Goal: Task Accomplishment & Management: Manage account settings

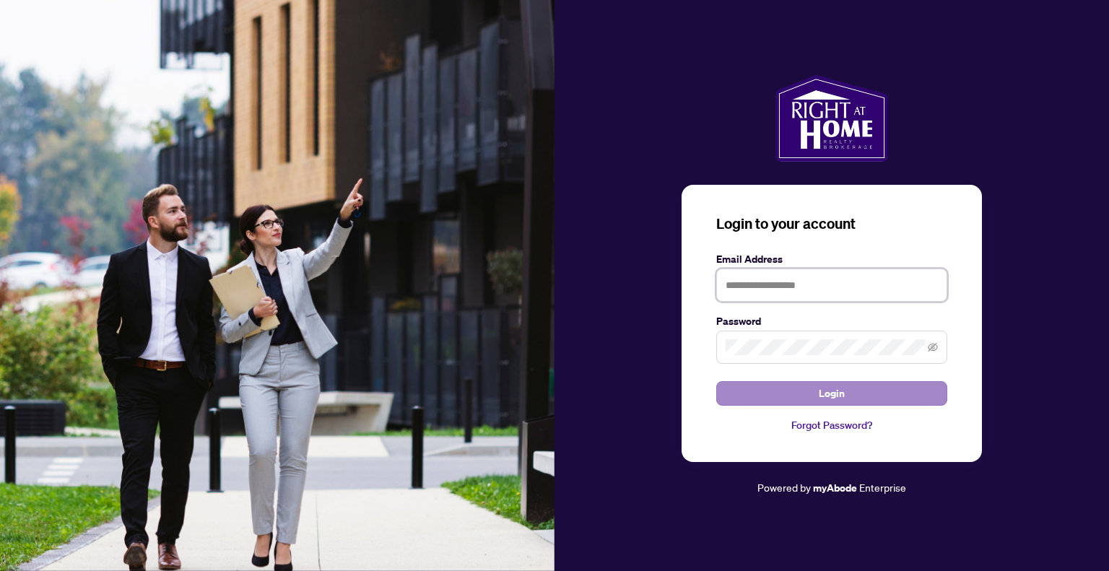
type input "**********"
click at [774, 385] on button "Login" at bounding box center [831, 393] width 231 height 25
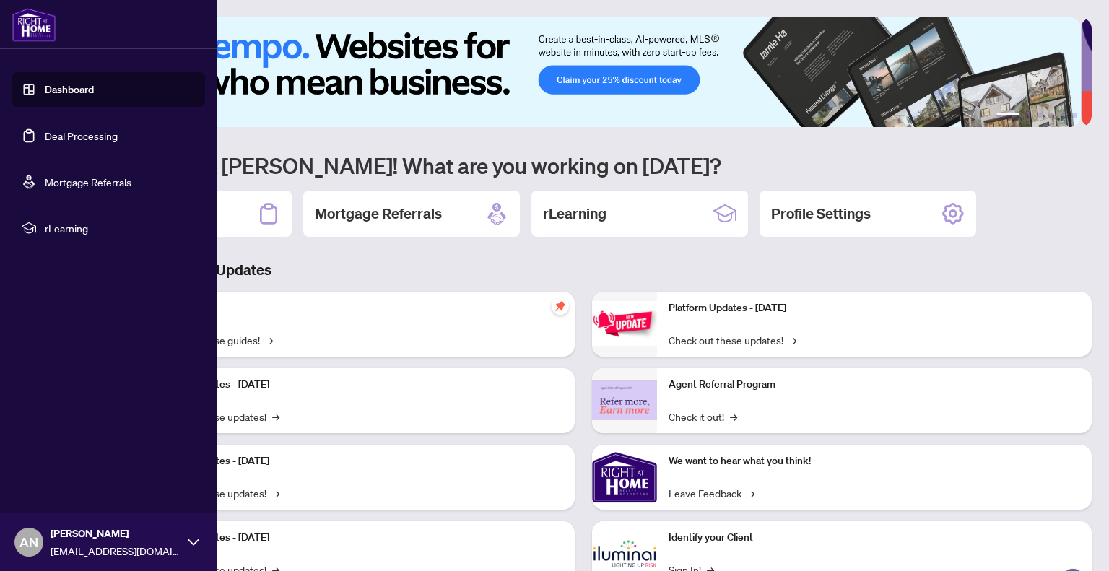
click at [45, 87] on link "Dashboard" at bounding box center [69, 89] width 49 height 13
click at [81, 142] on link "Deal Processing" at bounding box center [81, 135] width 73 height 13
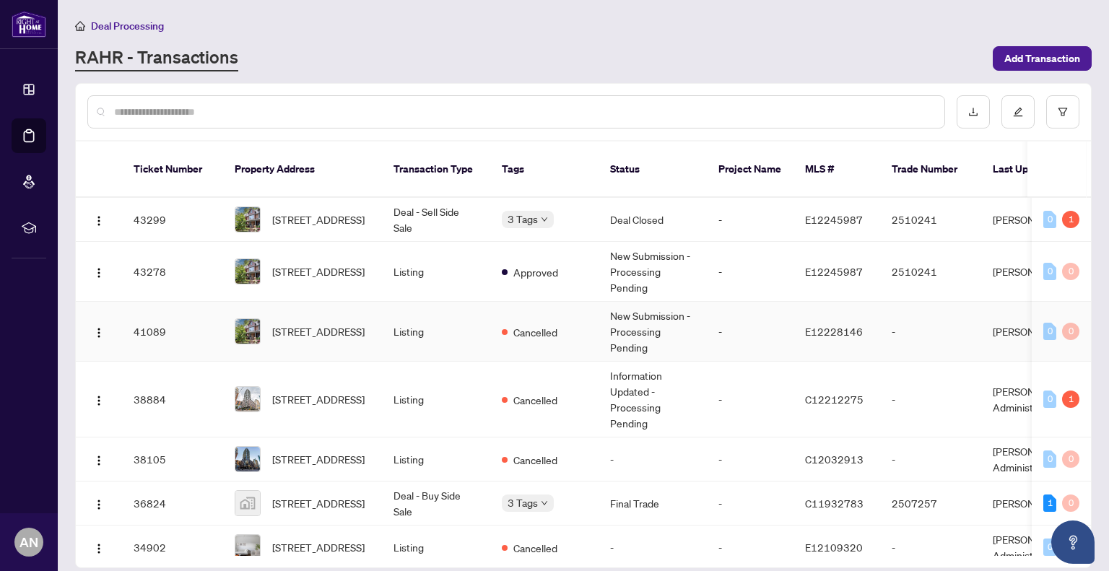
scroll to position [61, 0]
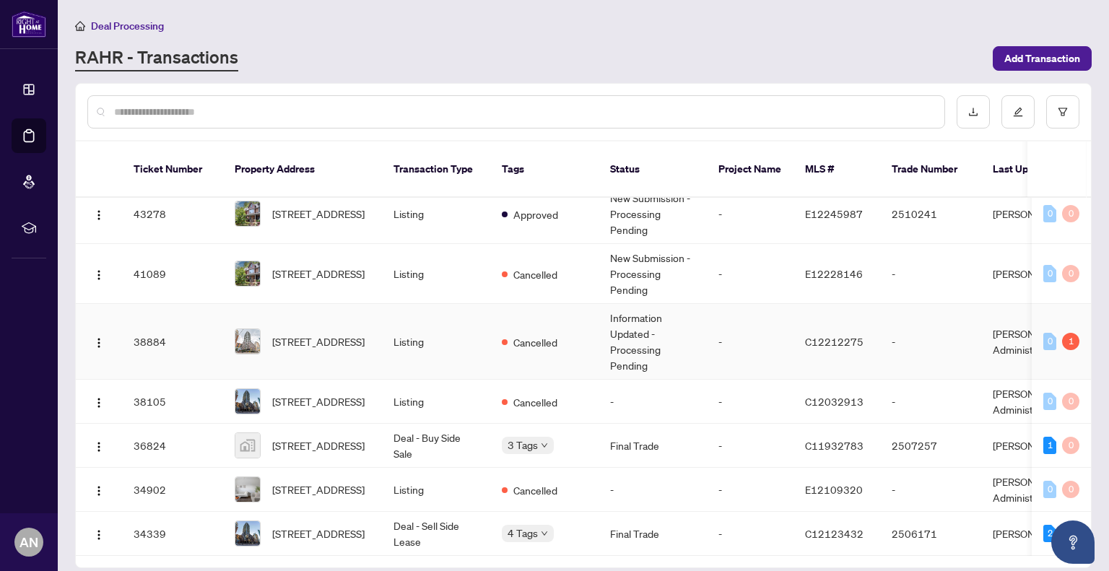
click at [557, 328] on td "Cancelled" at bounding box center [544, 342] width 108 height 76
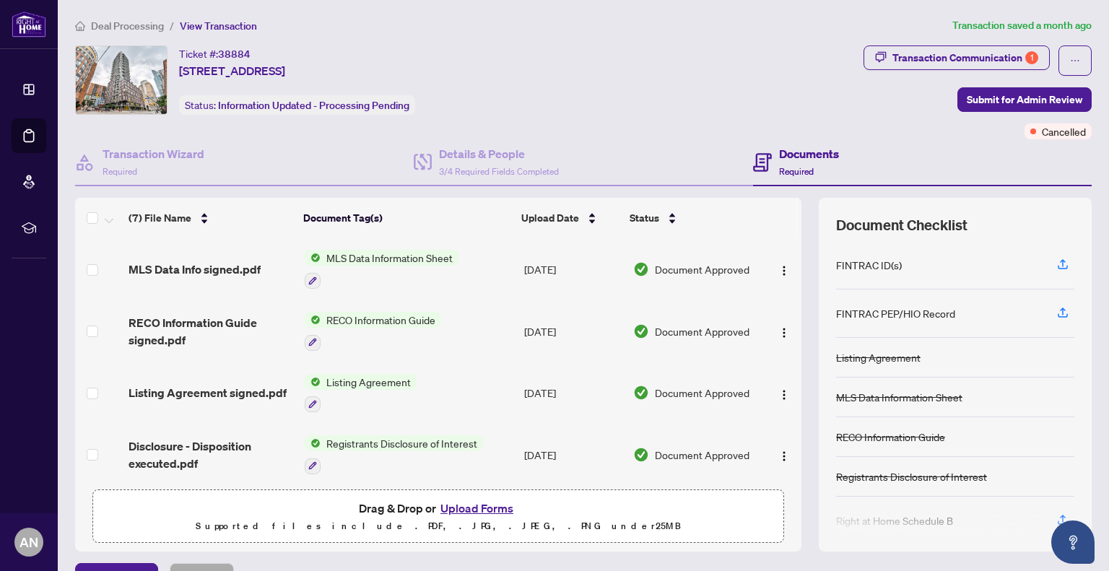
scroll to position [190, 0]
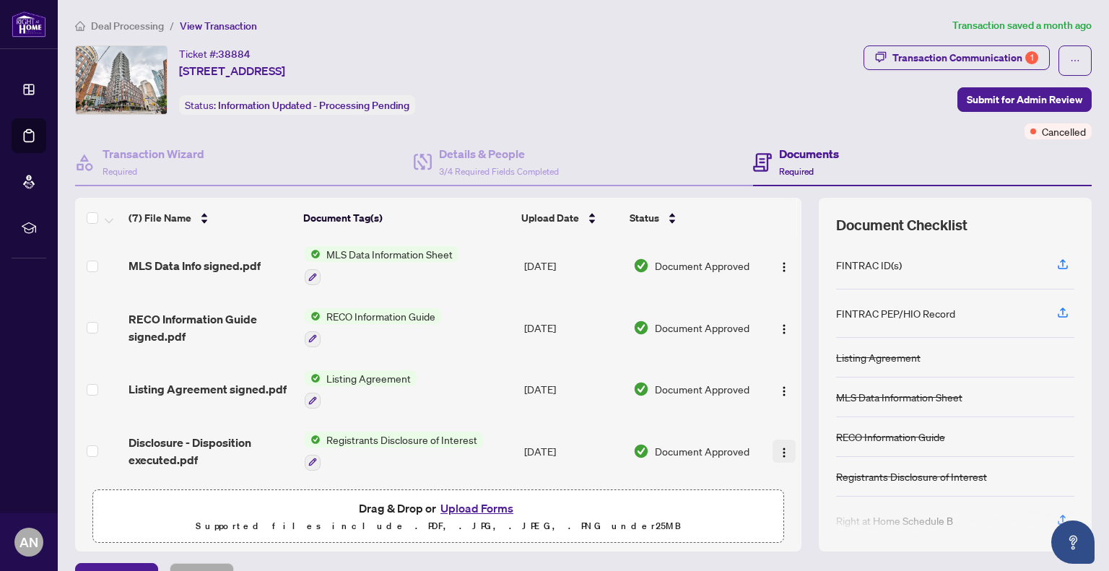
click at [778, 447] on img "button" at bounding box center [784, 453] width 12 height 12
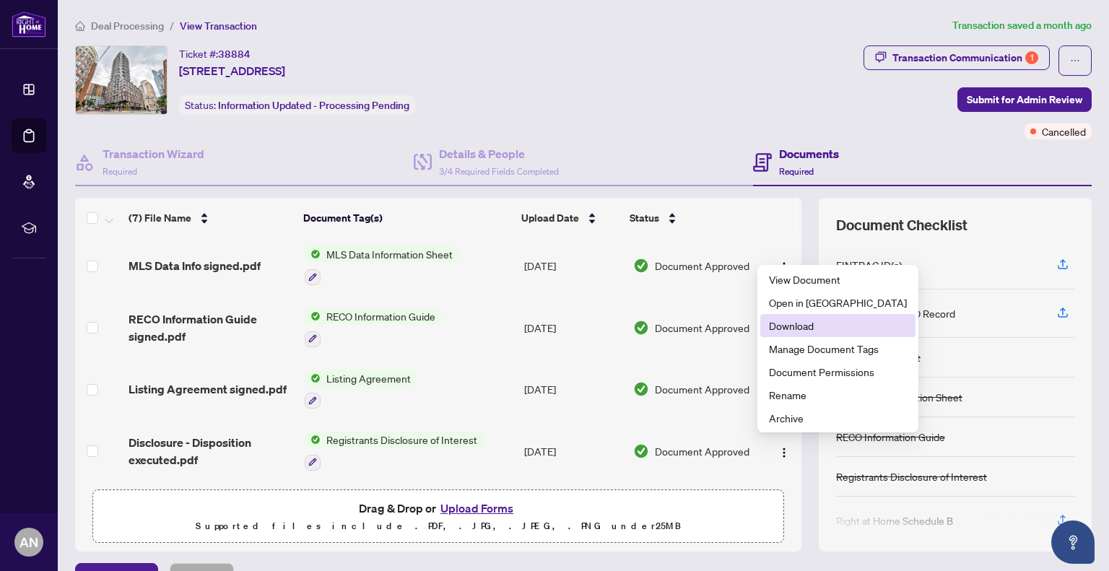
click at [796, 323] on span "Download" at bounding box center [838, 326] width 138 height 16
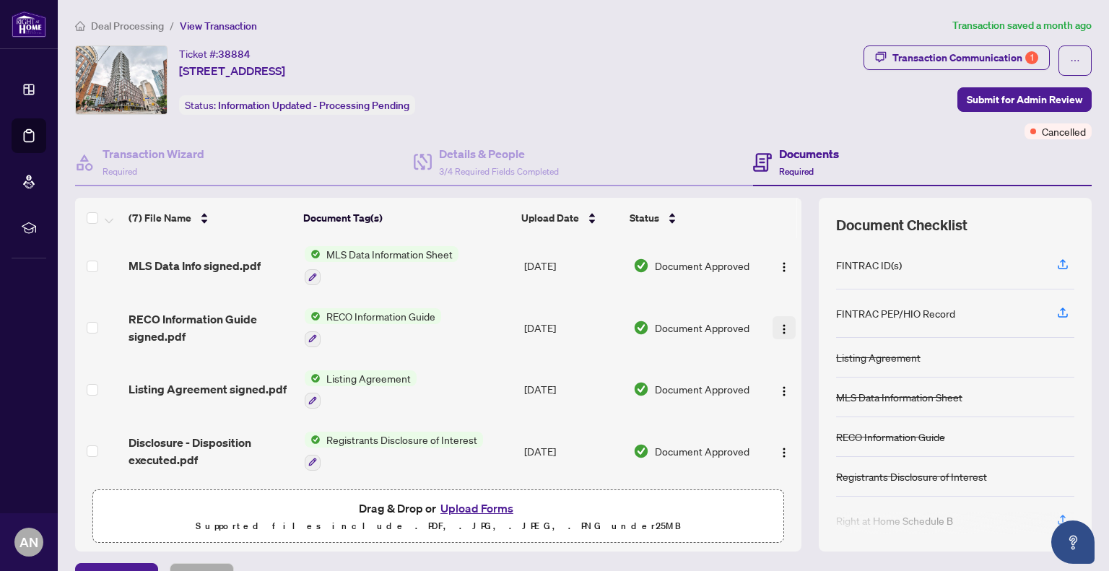
click at [778, 323] on img "button" at bounding box center [784, 329] width 12 height 12
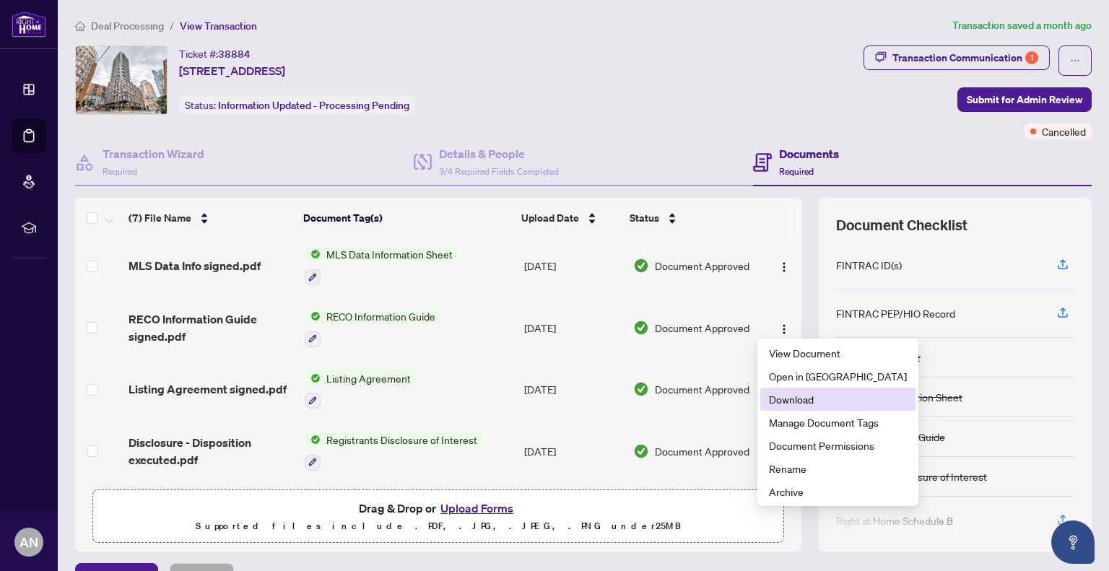
click at [805, 396] on span "Download" at bounding box center [838, 399] width 138 height 16
